Goal: Find specific page/section: Find specific page/section

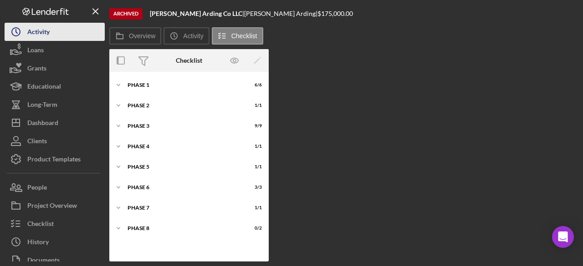
click at [31, 31] on div "Activity" at bounding box center [38, 33] width 22 height 20
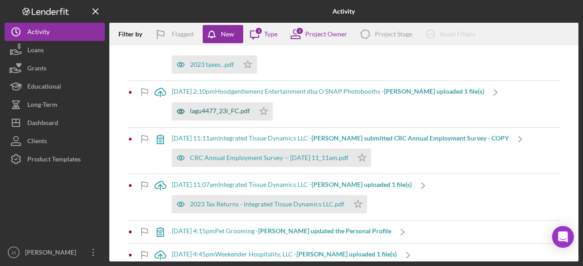
scroll to position [917, 0]
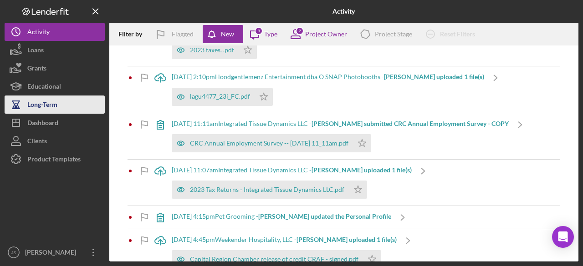
click at [46, 102] on div "Long-Term" at bounding box center [42, 106] width 30 height 20
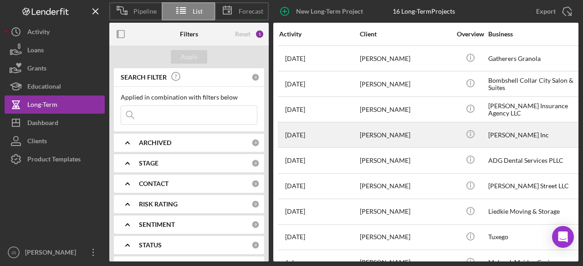
scroll to position [199, 0]
